Goal: Navigation & Orientation: Find specific page/section

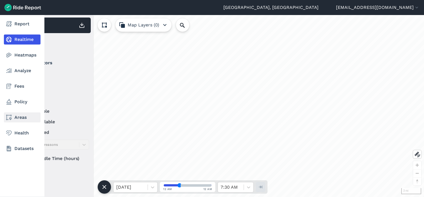
click at [19, 118] on link "Areas" at bounding box center [22, 117] width 37 height 10
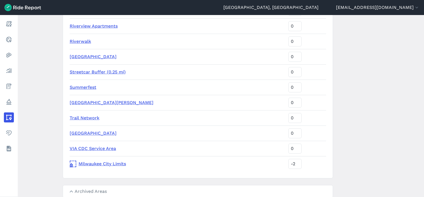
scroll to position [1025, 0]
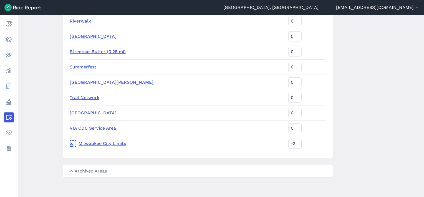
click at [98, 167] on summary "Archived Areas" at bounding box center [198, 171] width 270 height 12
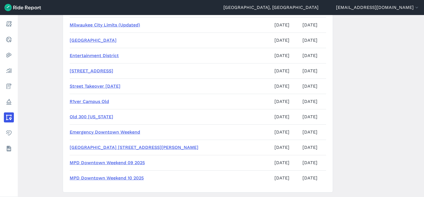
scroll to position [4802, 0]
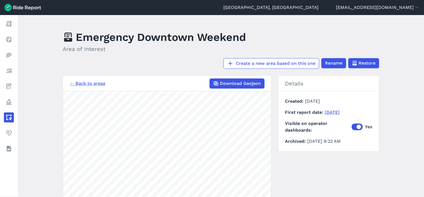
click at [84, 83] on link "← Back to areas" at bounding box center [88, 83] width 36 height 7
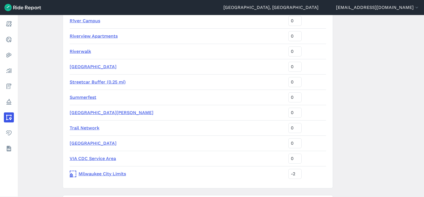
scroll to position [1025, 0]
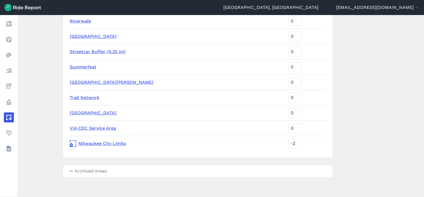
click at [101, 168] on summary "Archived Areas" at bounding box center [198, 171] width 270 height 12
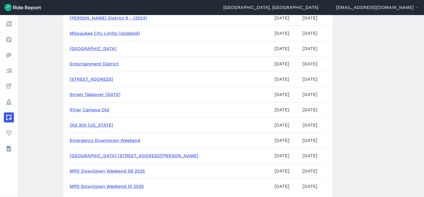
scroll to position [4805, 0]
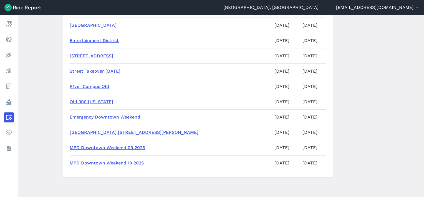
click at [136, 146] on link "MPD Downtown Weekend 09 2025" at bounding box center [107, 147] width 75 height 5
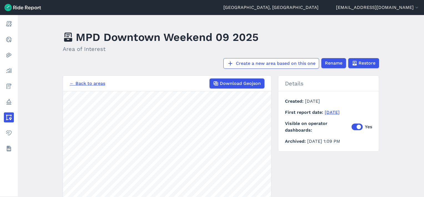
click at [83, 84] on link "← Back to areas" at bounding box center [88, 83] width 36 height 7
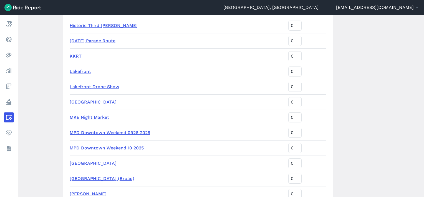
scroll to position [775, 0]
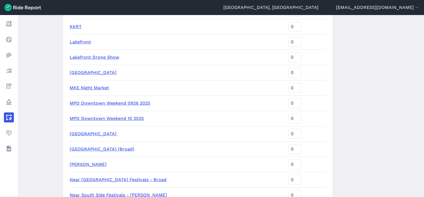
click at [127, 102] on link "MPD Downtown Weekend 0926 2025" at bounding box center [110, 102] width 81 height 5
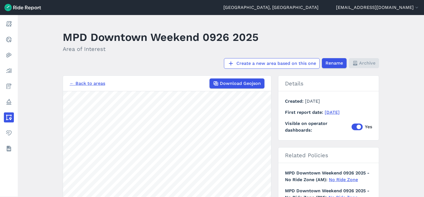
click at [80, 83] on link "← Back to areas" at bounding box center [88, 83] width 36 height 7
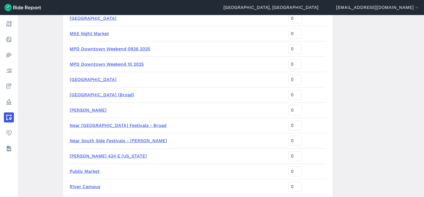
scroll to position [802, 0]
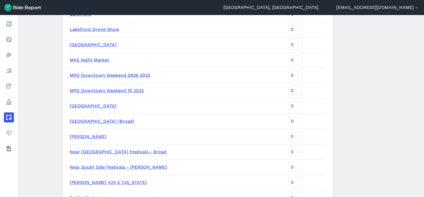
click at [108, 89] on link "MPD Downtown Weekend 10 2025" at bounding box center [107, 90] width 74 height 5
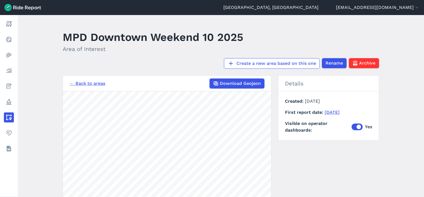
click at [79, 81] on link "← Back to areas" at bounding box center [88, 83] width 36 height 7
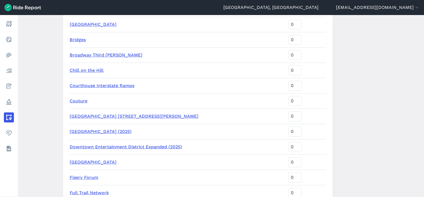
scroll to position [556, 0]
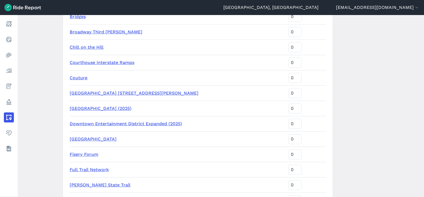
click at [132, 107] on link "[GEOGRAPHIC_DATA] (2025)" at bounding box center [101, 108] width 62 height 5
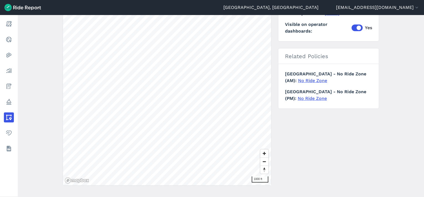
scroll to position [79, 0]
